Goal: Transaction & Acquisition: Purchase product/service

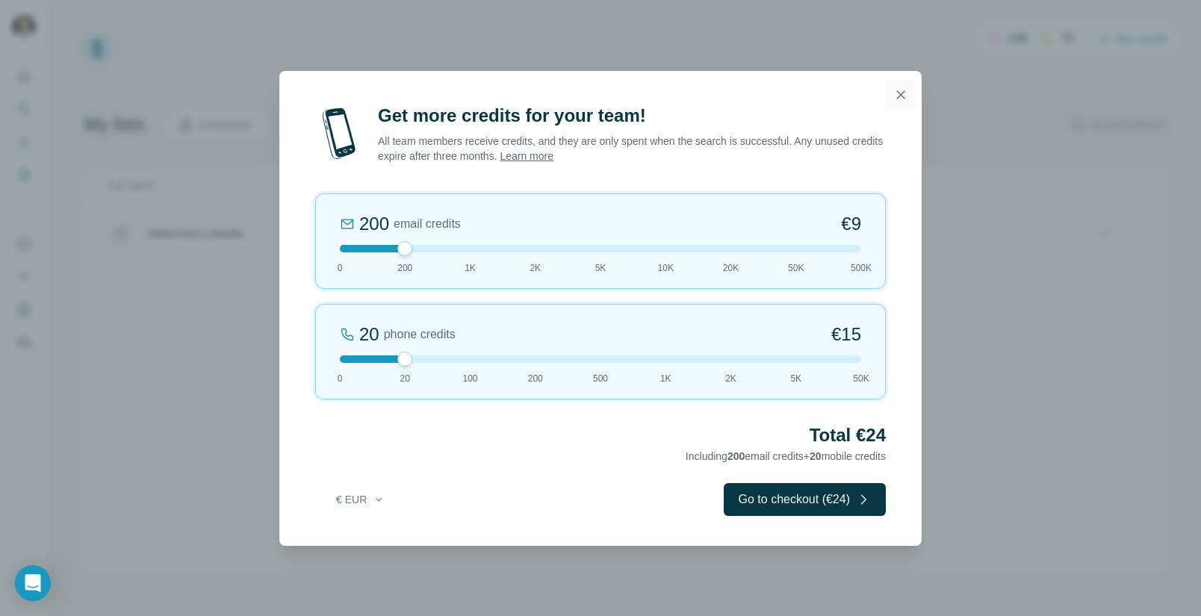
click at [901, 96] on icon "button" at bounding box center [900, 94] width 15 height 15
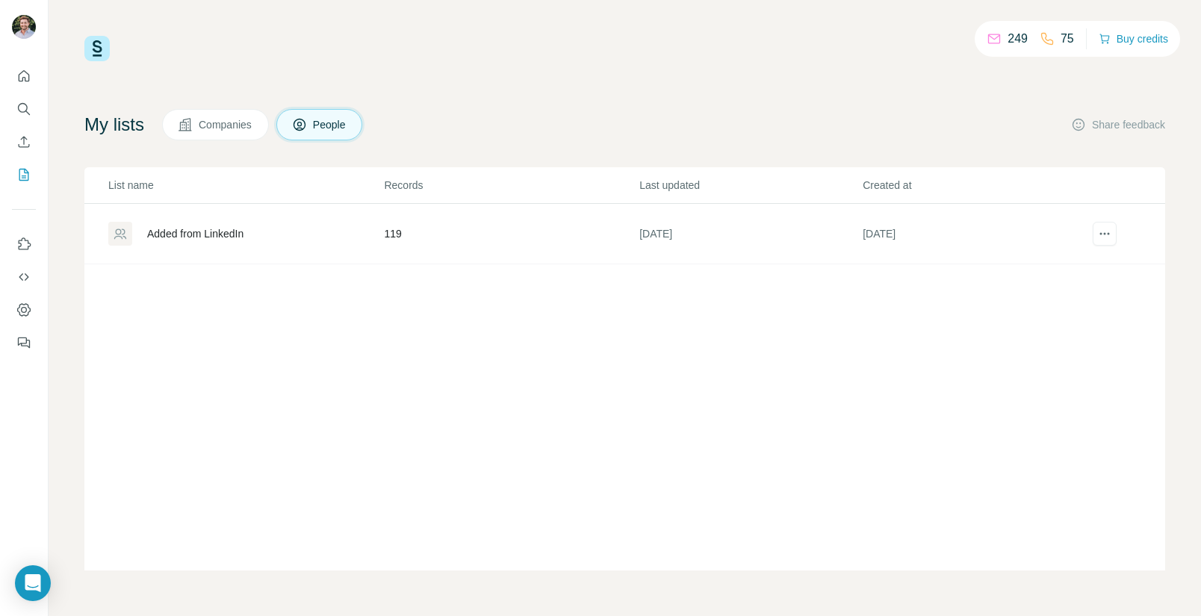
click at [202, 234] on div "Added from LinkedIn" at bounding box center [195, 233] width 96 height 15
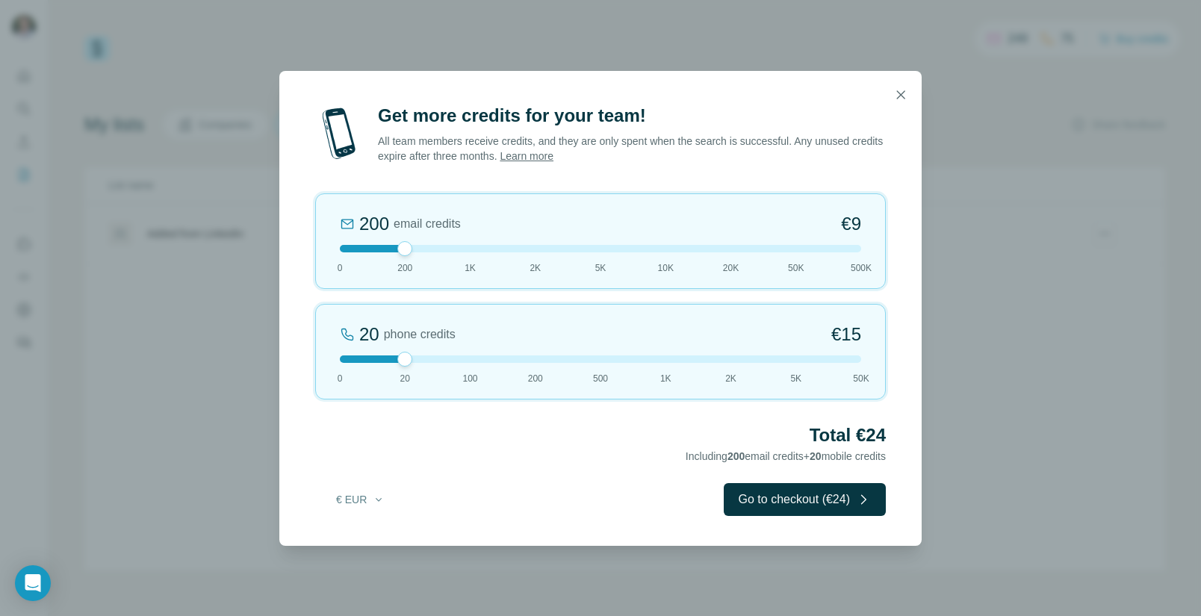
click at [465, 249] on div at bounding box center [600, 248] width 521 height 7
click at [406, 251] on div at bounding box center [600, 248] width 521 height 7
click at [342, 359] on div at bounding box center [600, 359] width 521 height 7
click at [469, 254] on div "200 email credits €9 0 200 1K 2K 5K 10K 20K 50K 500K" at bounding box center [600, 241] width 571 height 96
click at [403, 252] on div at bounding box center [600, 248] width 521 height 7
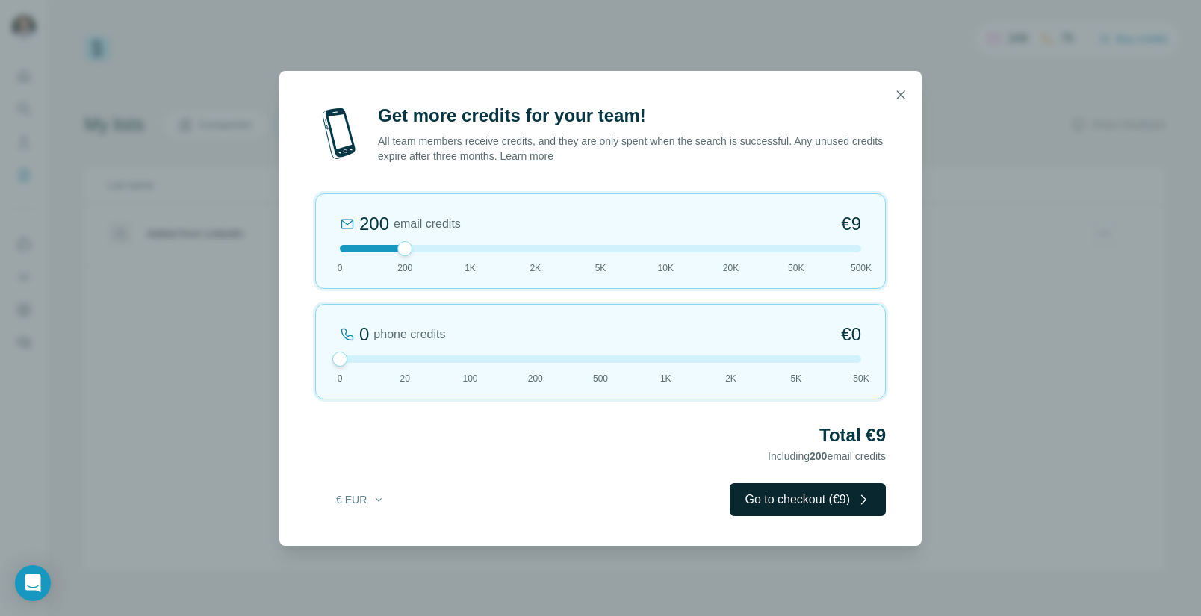
click at [802, 505] on button "Go to checkout (€9)" at bounding box center [808, 499] width 156 height 33
click at [780, 503] on button "Go to checkout (€24)" at bounding box center [805, 499] width 162 height 33
drag, startPoint x: 400, startPoint y: 362, endPoint x: 347, endPoint y: 361, distance: 53.0
click at [347, 361] on div at bounding box center [600, 359] width 521 height 7
click at [795, 500] on button "Go to checkout (€9)" at bounding box center [808, 499] width 156 height 33
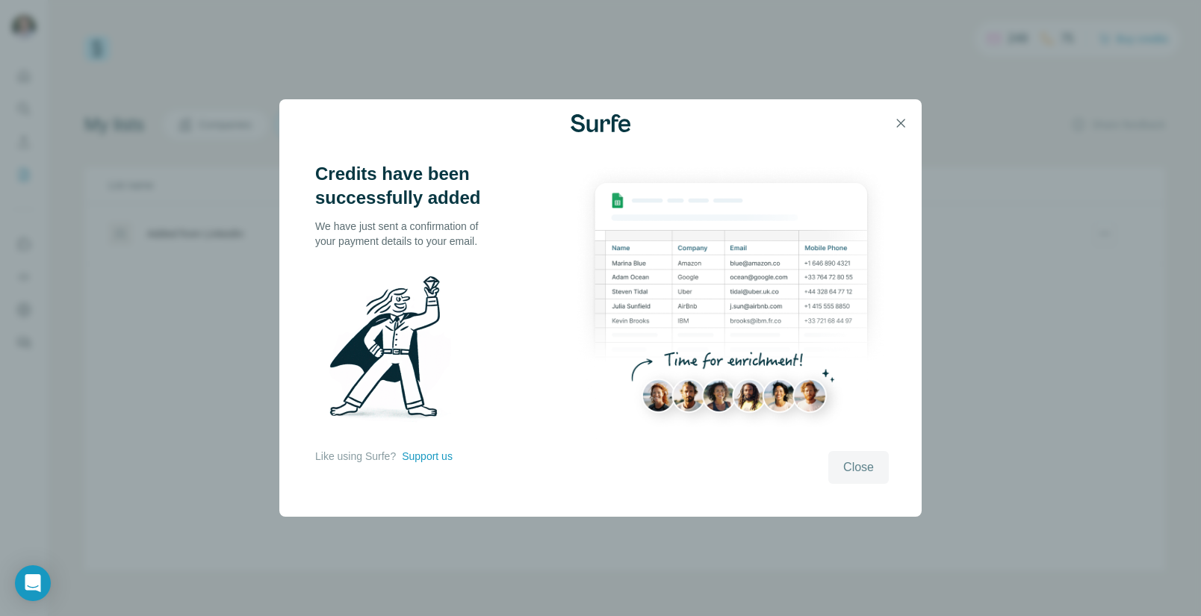
click at [861, 471] on span "Close" at bounding box center [858, 468] width 31 height 18
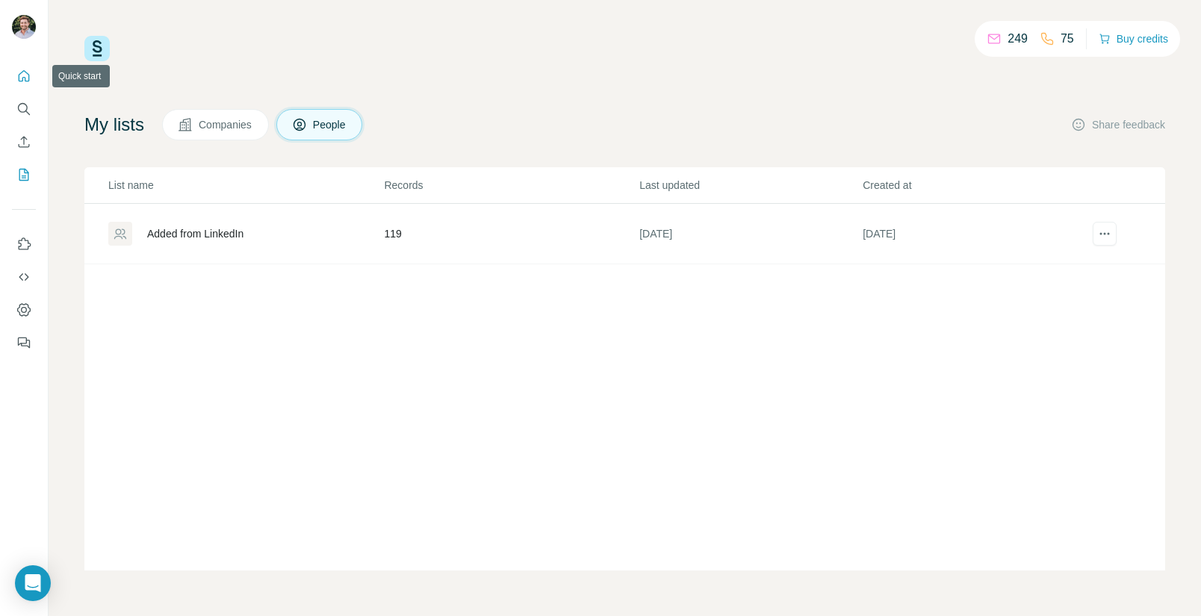
click at [20, 72] on icon "Quick start" at bounding box center [23, 76] width 15 height 15
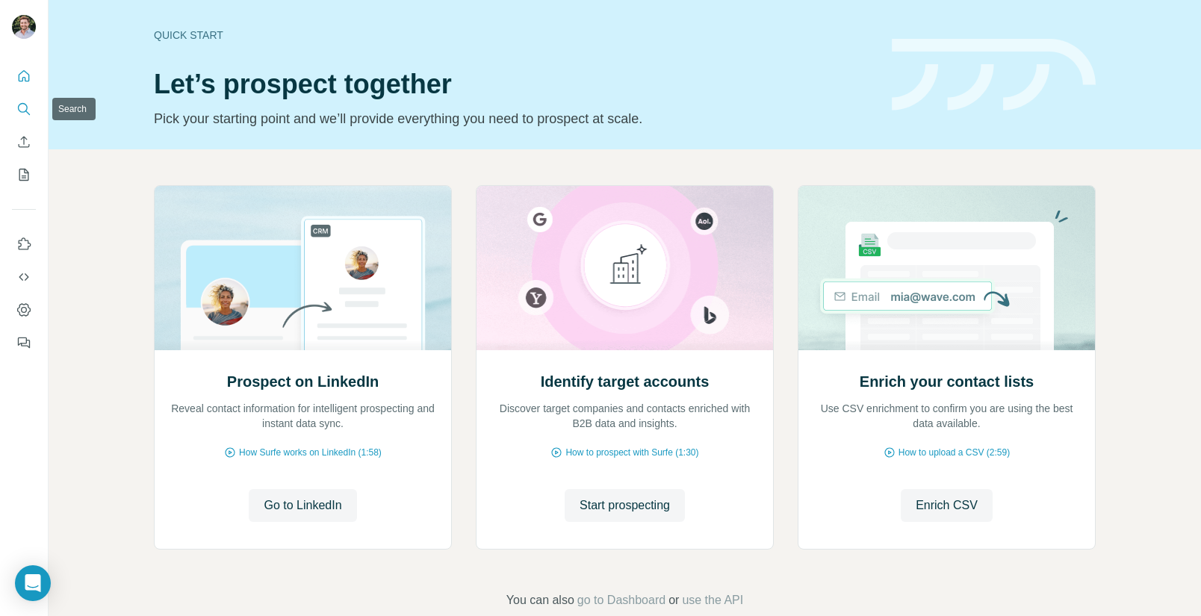
click at [23, 107] on icon "Search" at bounding box center [23, 109] width 15 height 15
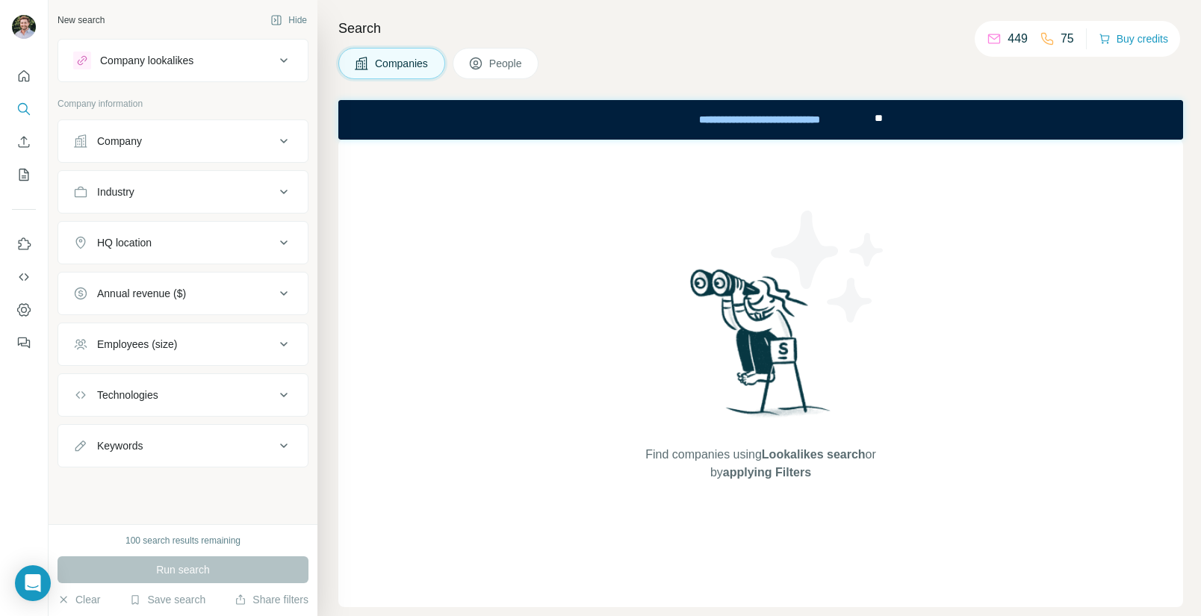
click at [523, 66] on span "People" at bounding box center [506, 63] width 34 height 15
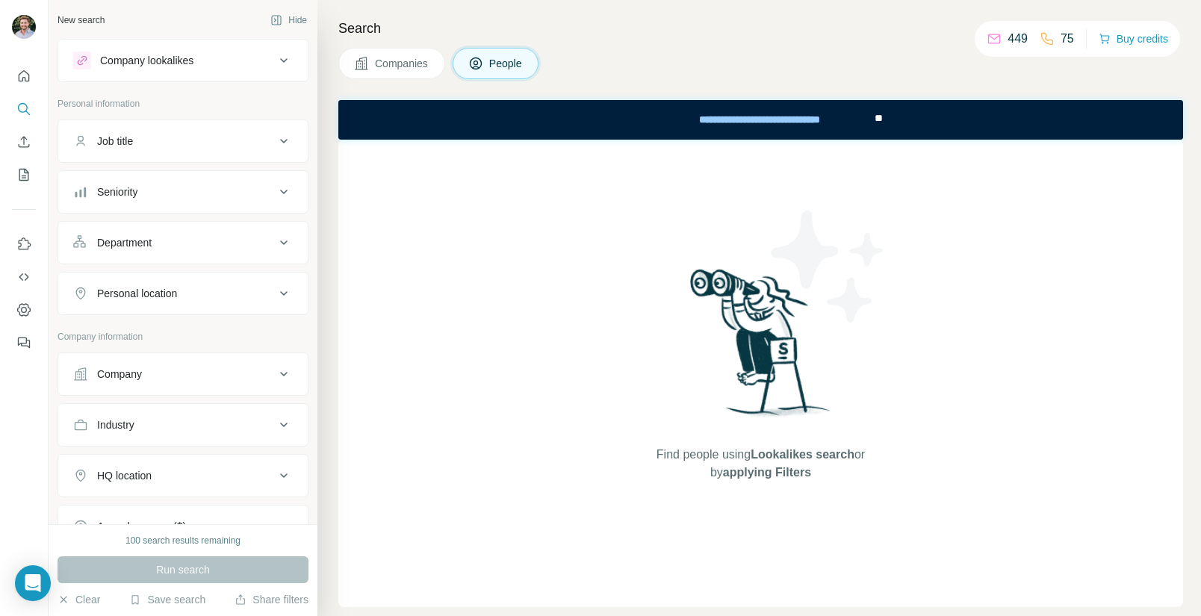
click at [400, 67] on span "Companies" at bounding box center [402, 63] width 55 height 15
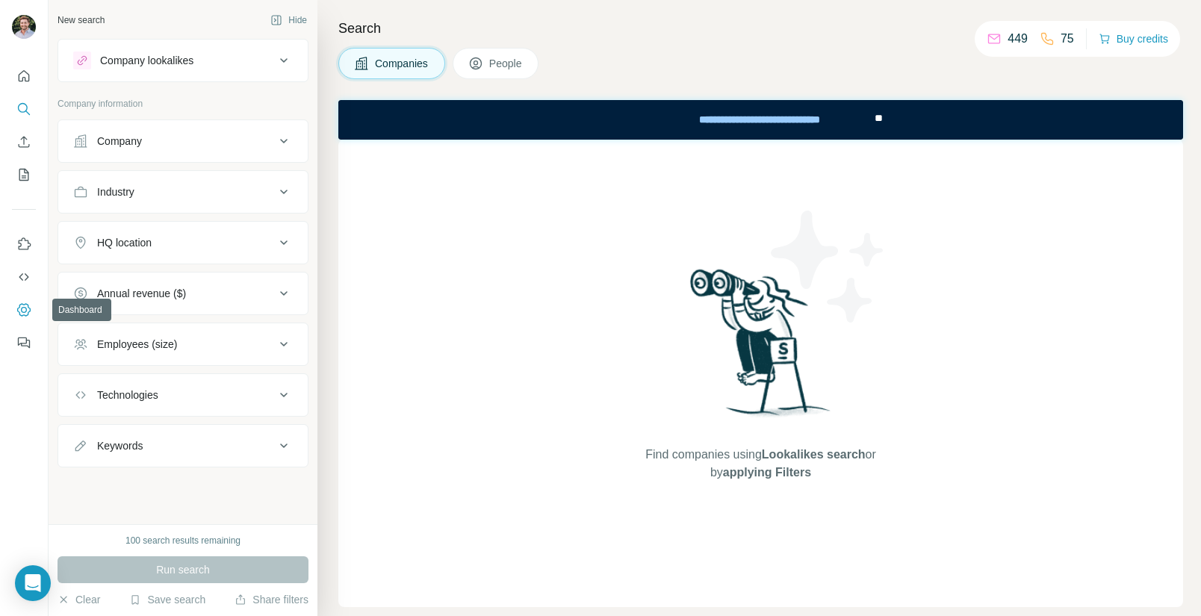
click at [26, 306] on icon "Dashboard" at bounding box center [23, 310] width 15 height 15
